Goal: Navigation & Orientation: Find specific page/section

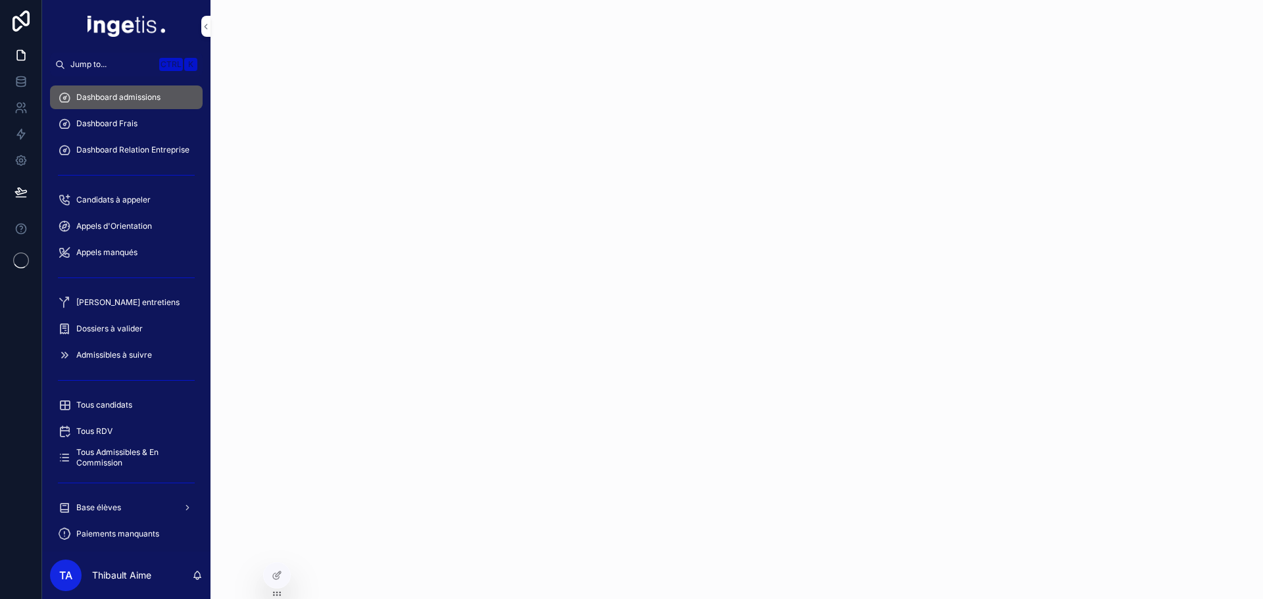
scroll to position [369, 0]
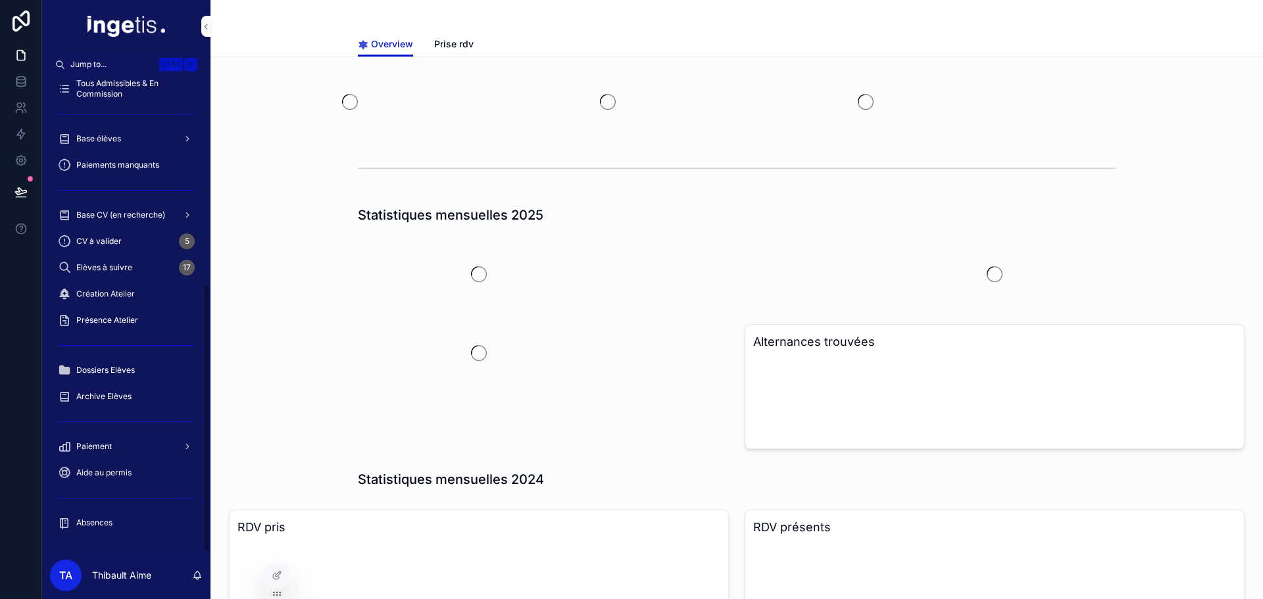
click at [111, 446] on span "Paiement" at bounding box center [94, 446] width 36 height 11
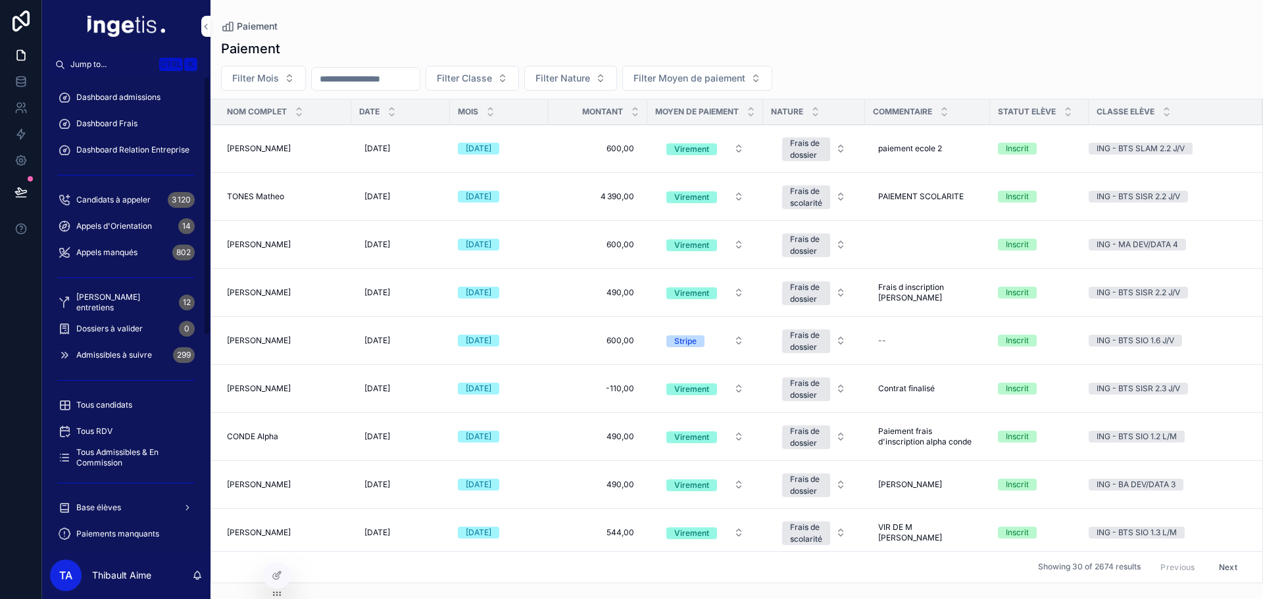
click at [100, 91] on div "Dashboard admissions" at bounding box center [126, 97] width 137 height 21
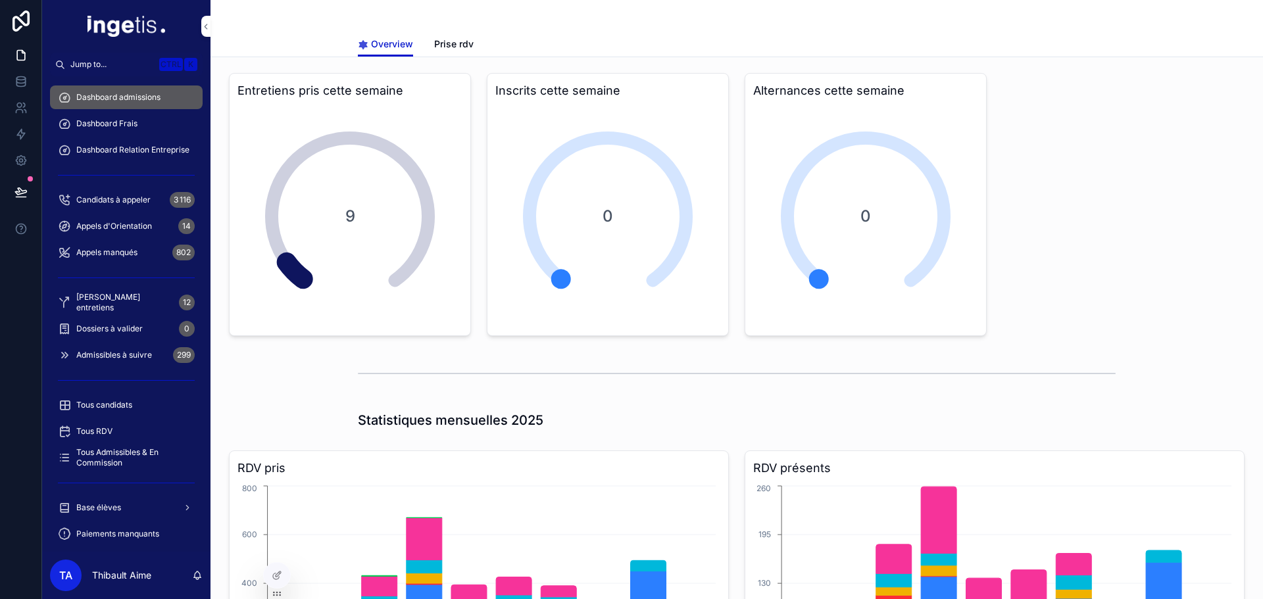
click at [436, 43] on span "Prise rdv" at bounding box center [453, 43] width 39 height 13
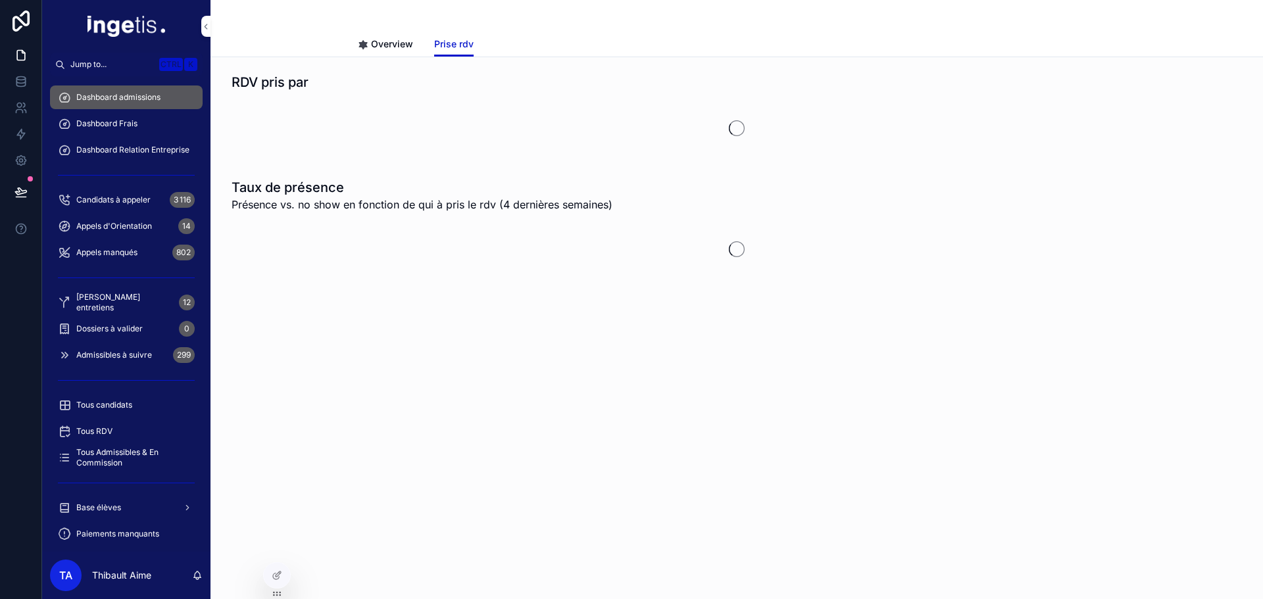
click at [405, 41] on span "Overview" at bounding box center [392, 43] width 42 height 13
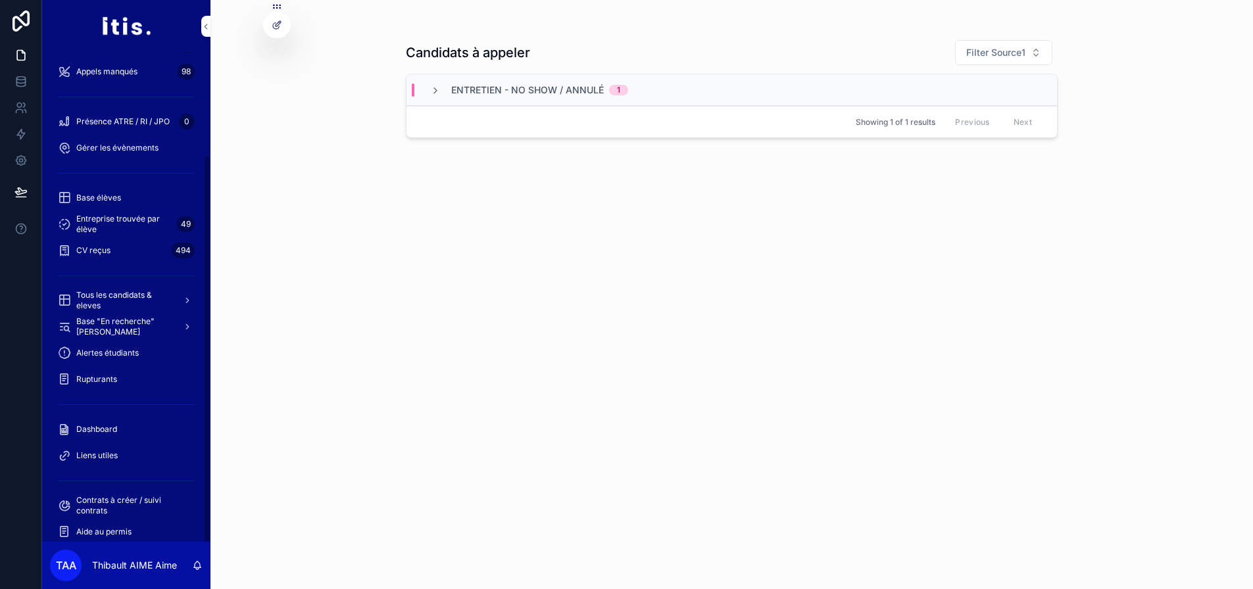
scroll to position [132, 0]
click at [120, 380] on div "Rupturants" at bounding box center [126, 378] width 137 height 21
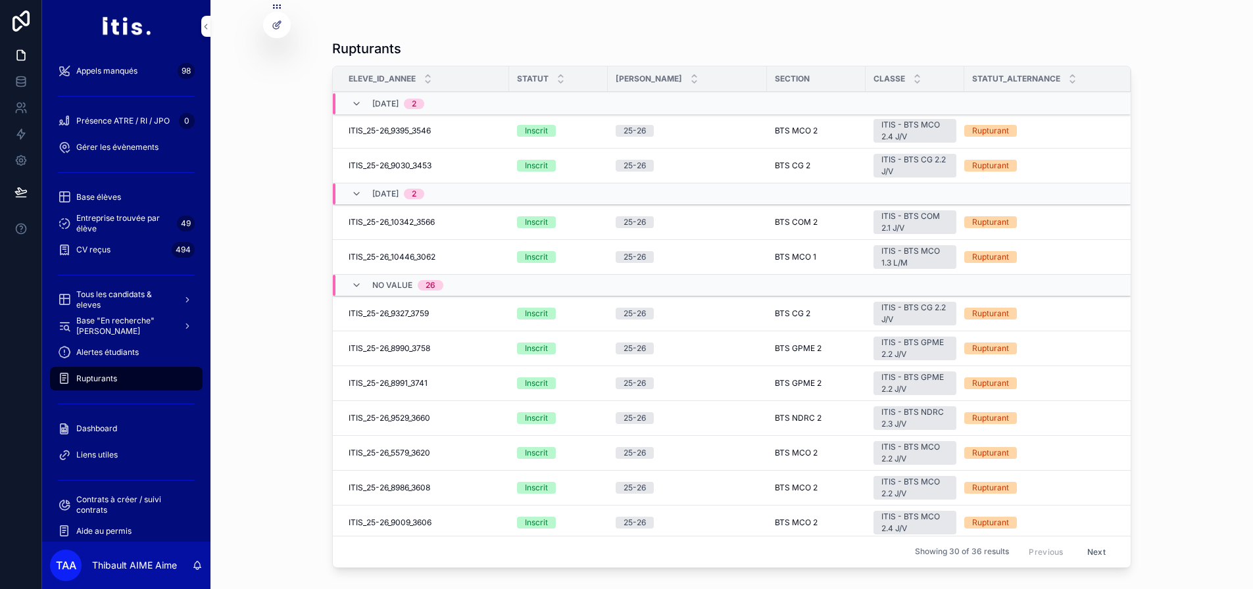
click at [112, 435] on div "Dashboard" at bounding box center [126, 428] width 137 height 21
